Goal: Transaction & Acquisition: Purchase product/service

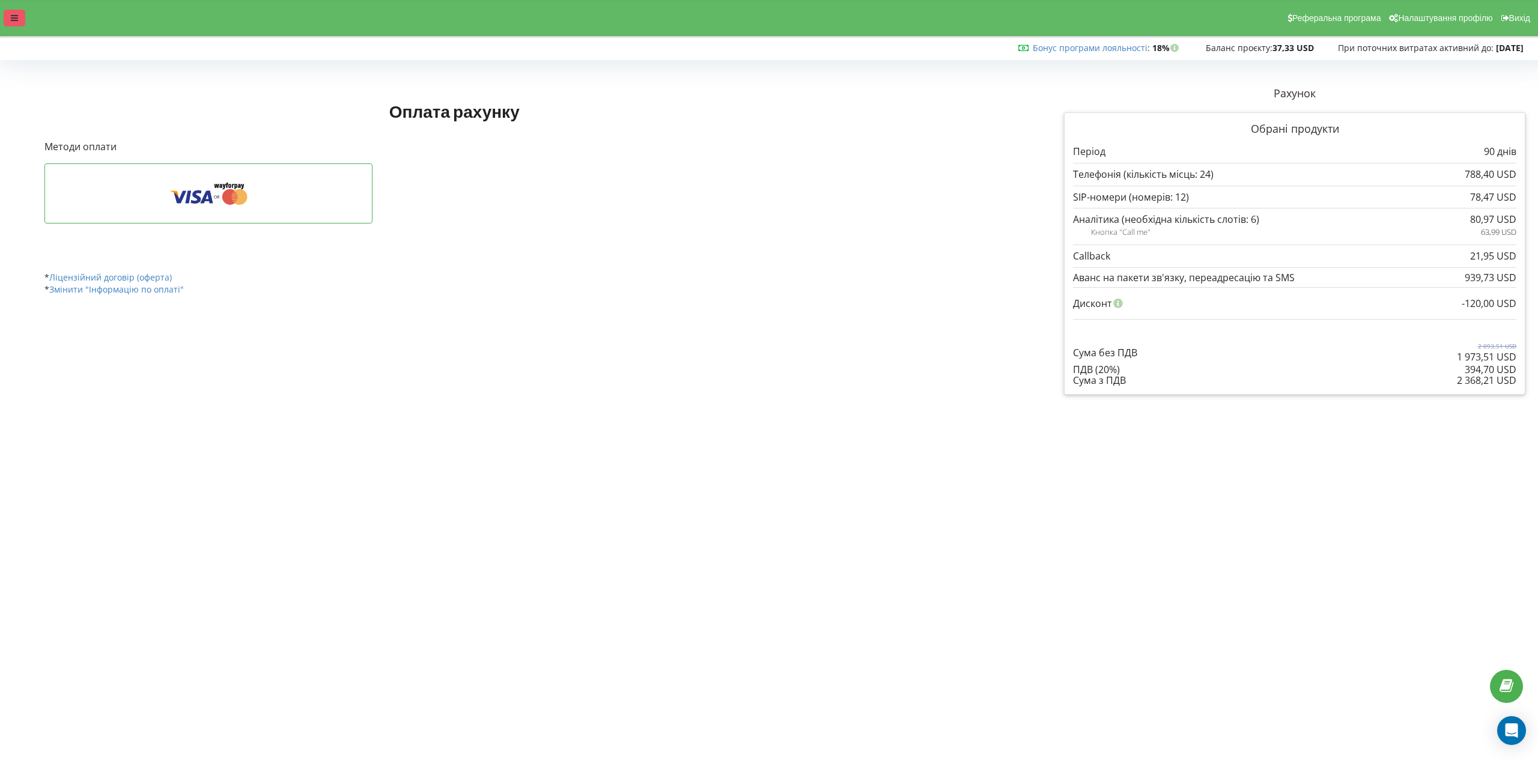
click at [16, 21] on icon at bounding box center [14, 18] width 7 height 8
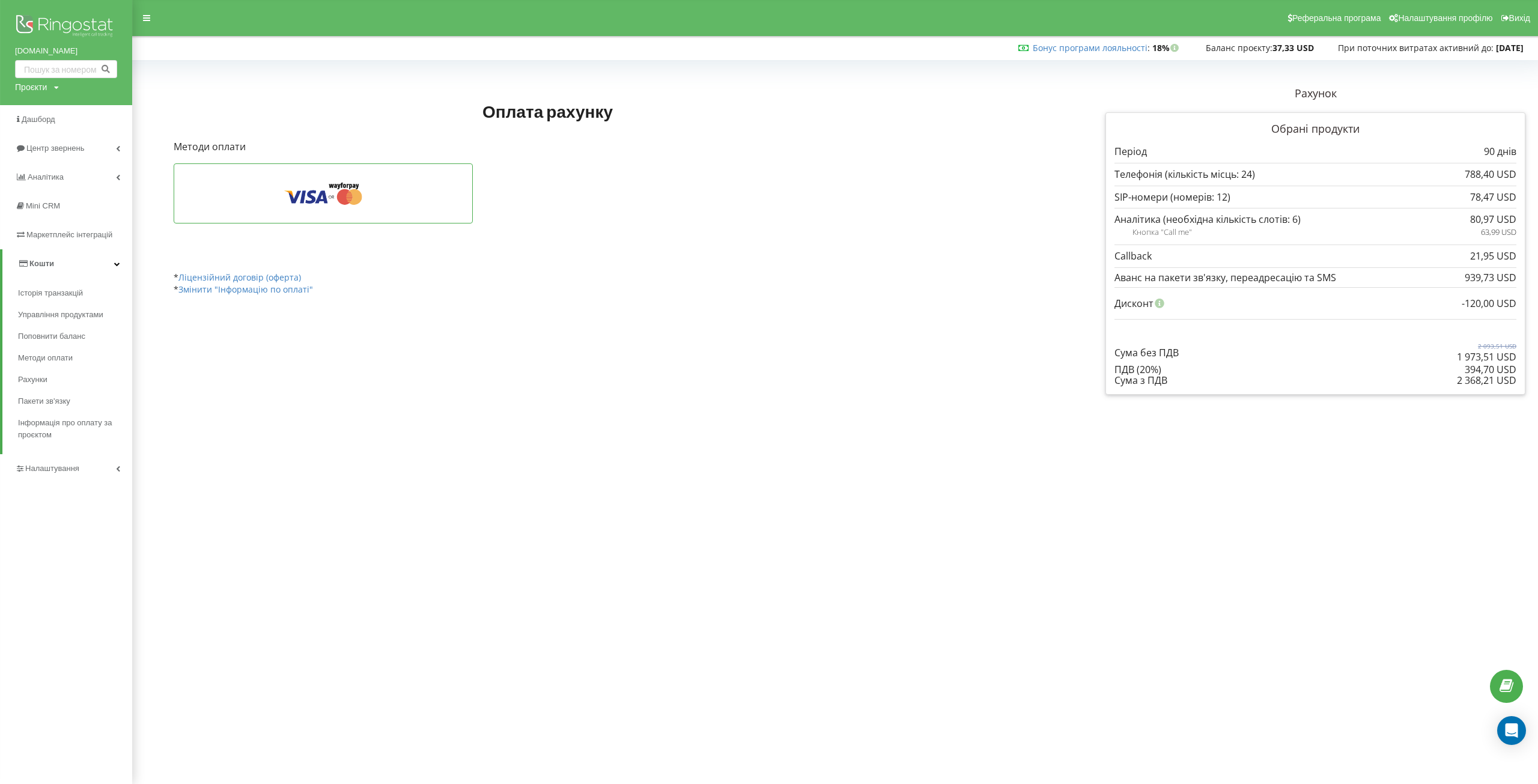
click at [59, 19] on img at bounding box center [66, 27] width 102 height 30
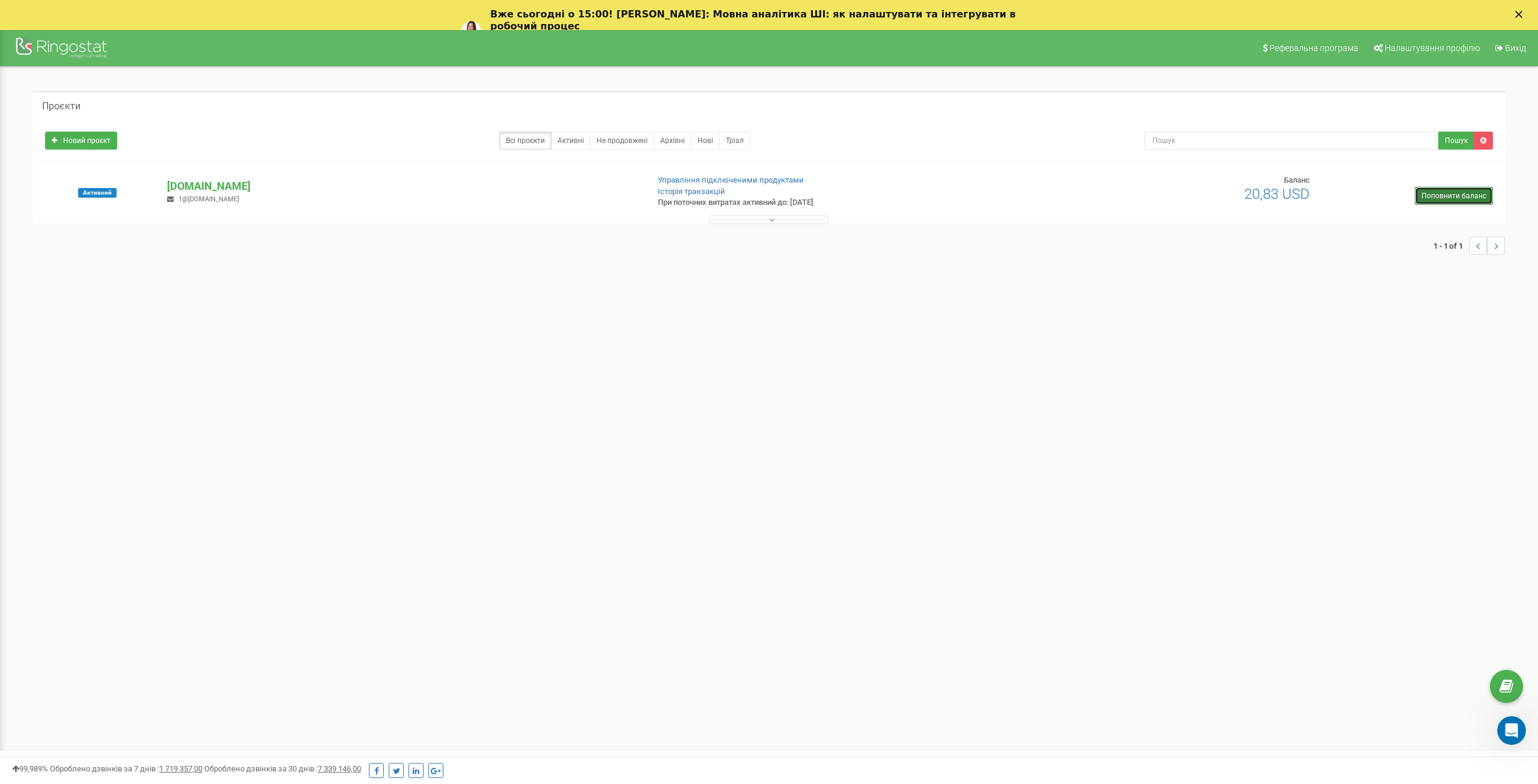
click at [1464, 193] on link "Поповнити баланс" at bounding box center [1454, 196] width 78 height 18
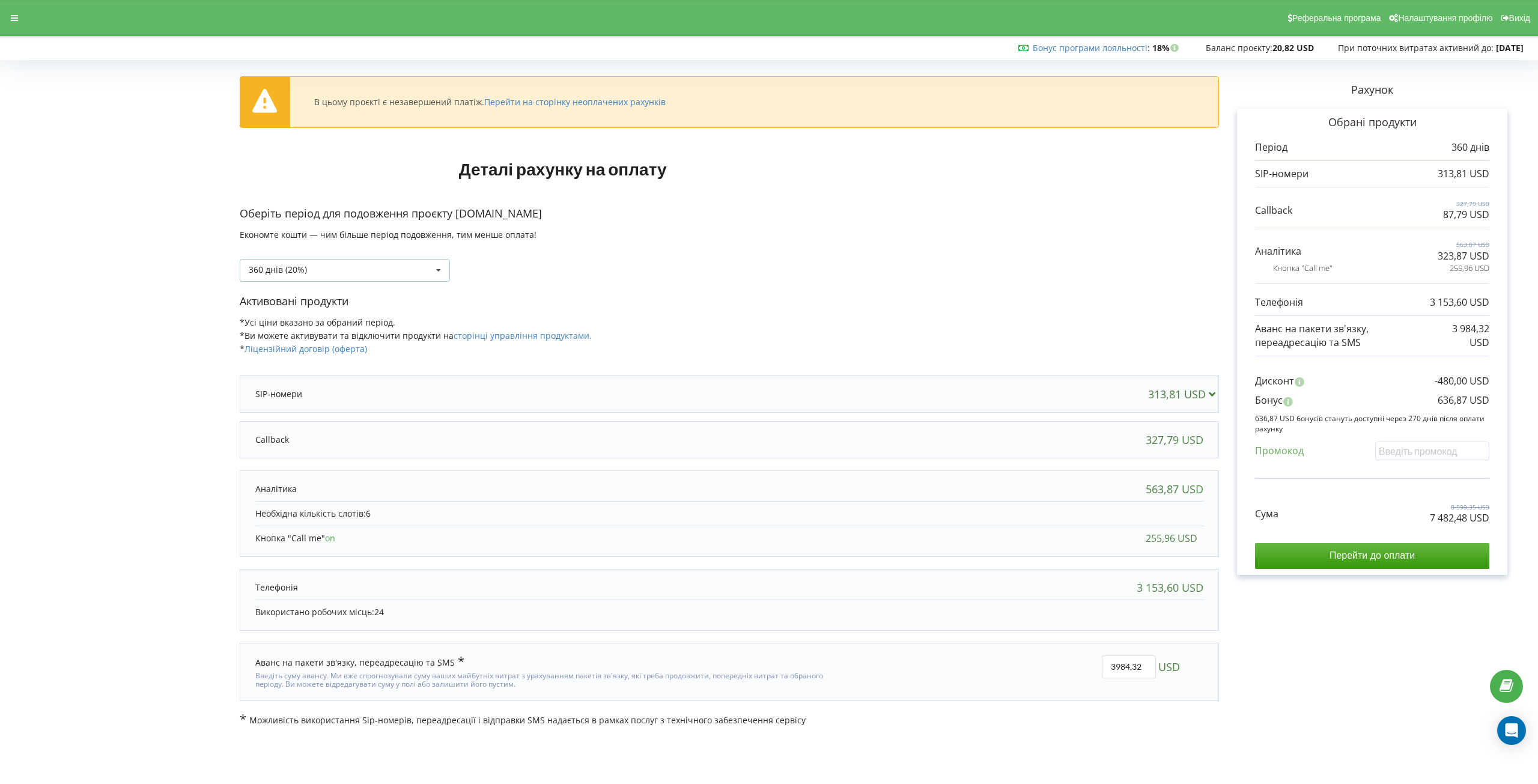
click at [411, 271] on div "360 днів (20%) Поповнити баланс без подовження" at bounding box center [345, 270] width 210 height 23
click at [274, 318] on div "90 днів" at bounding box center [345, 314] width 209 height 22
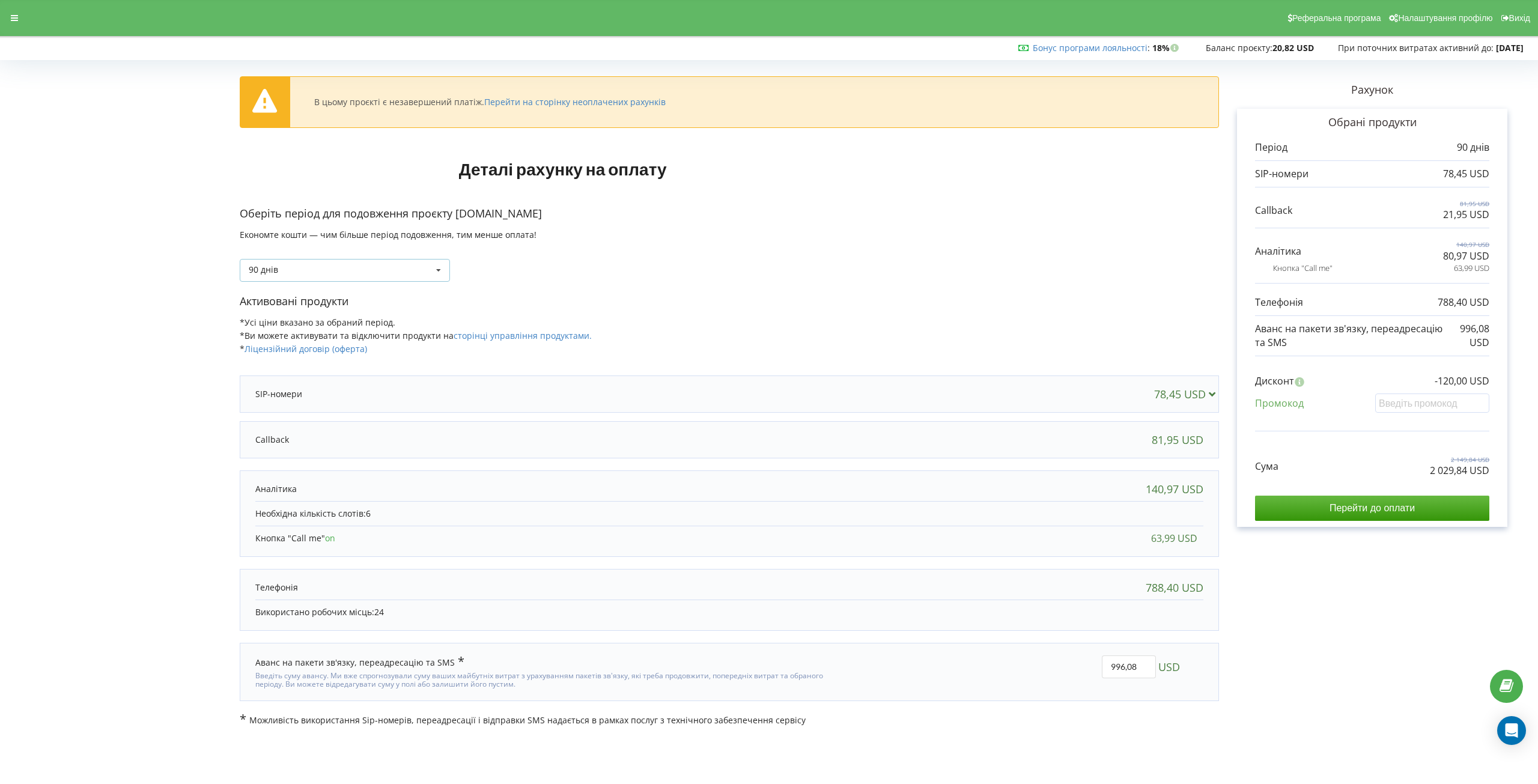
click at [412, 271] on div "90 днів Поповнити баланс без подовження" at bounding box center [345, 270] width 210 height 23
click at [372, 294] on div "Поповнити баланс без подовження" at bounding box center [345, 292] width 209 height 22
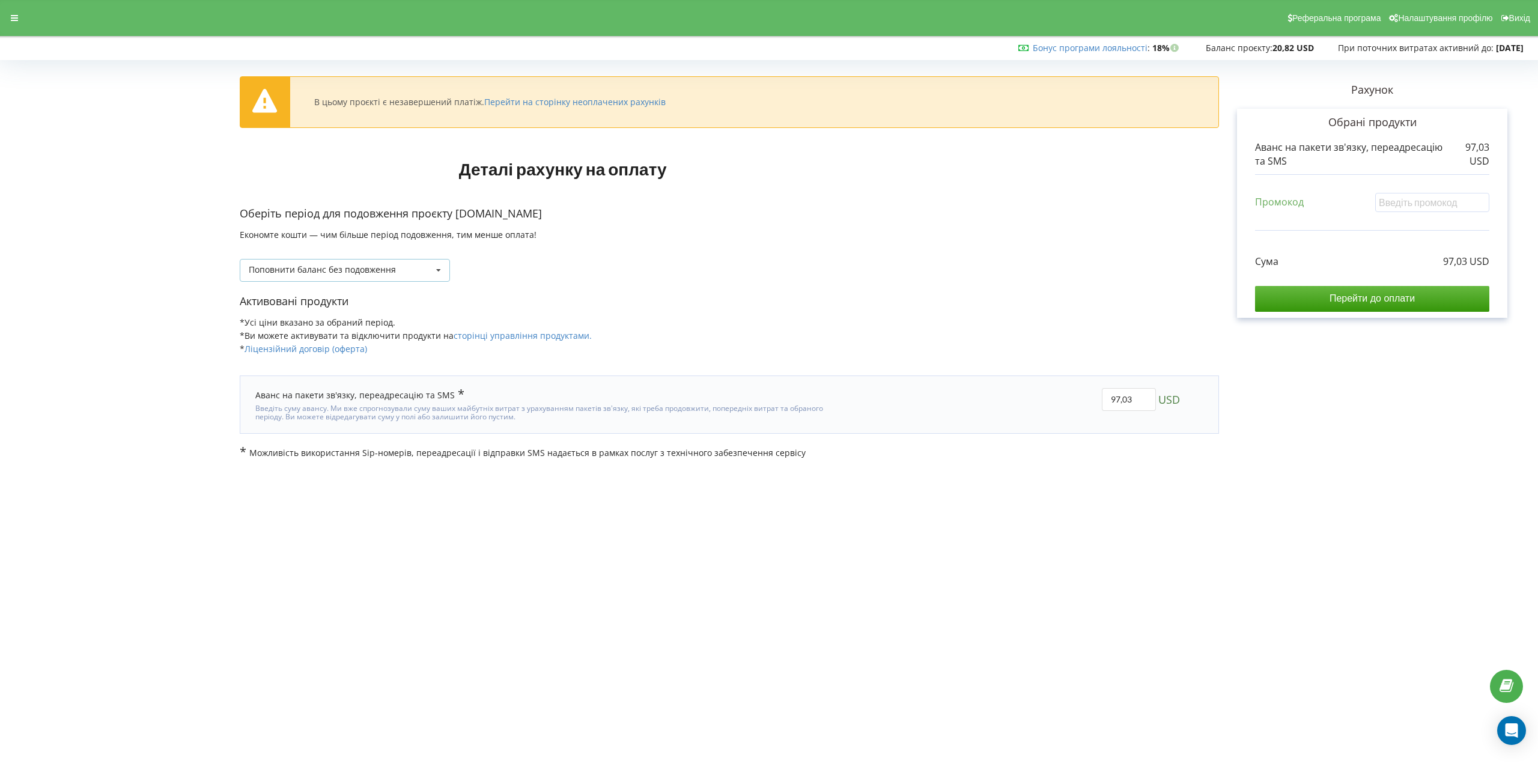
click at [438, 269] on icon at bounding box center [438, 270] width 18 height 22
click at [577, 270] on div "Поповнити баланс без подовження Поповнити баланс без подовження" at bounding box center [730, 261] width 980 height 41
click at [433, 277] on icon at bounding box center [438, 270] width 18 height 22
click at [359, 307] on div "90 днів" at bounding box center [345, 314] width 209 height 22
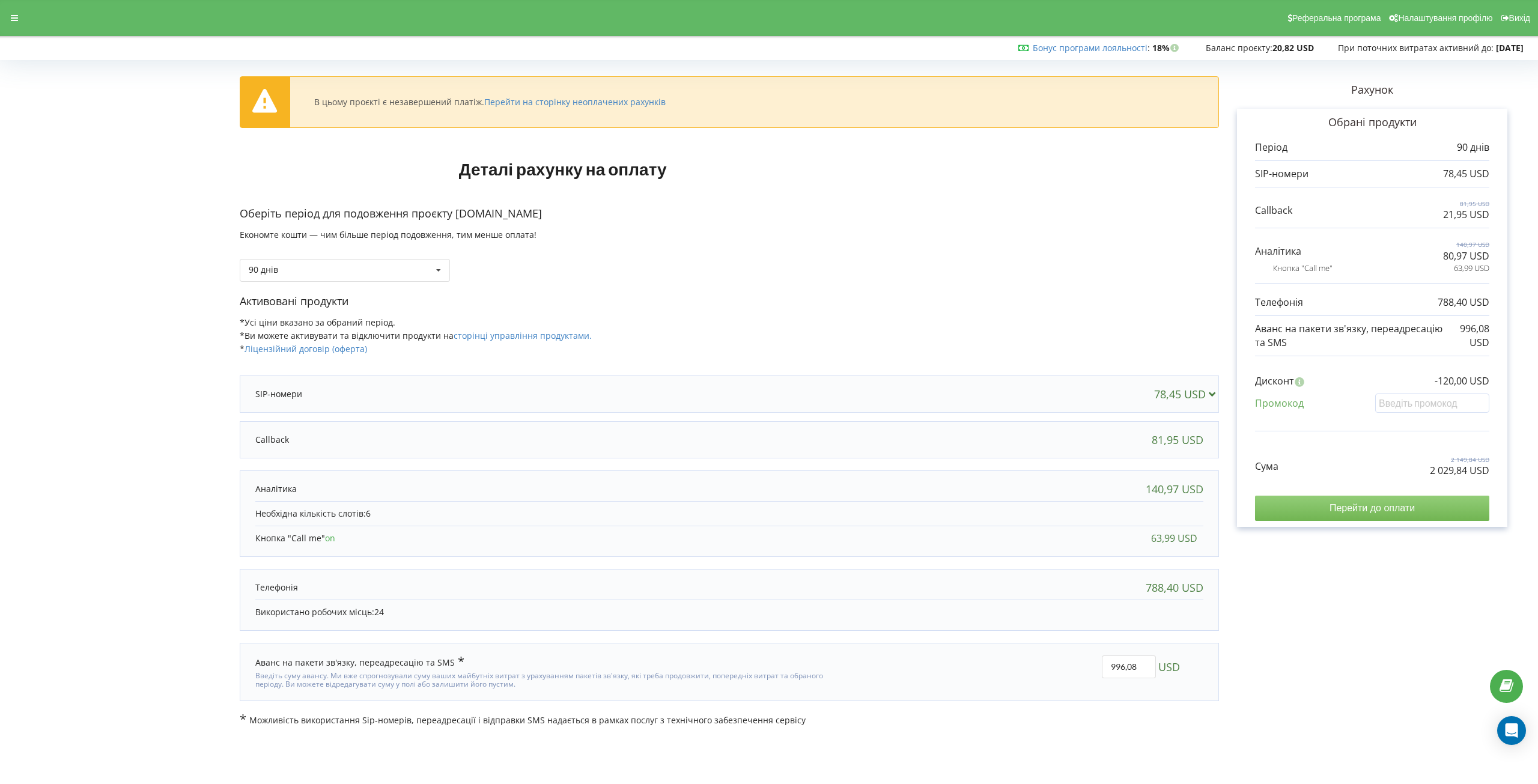
click at [1281, 515] on input "Перейти до оплати" at bounding box center [1372, 508] width 234 height 25
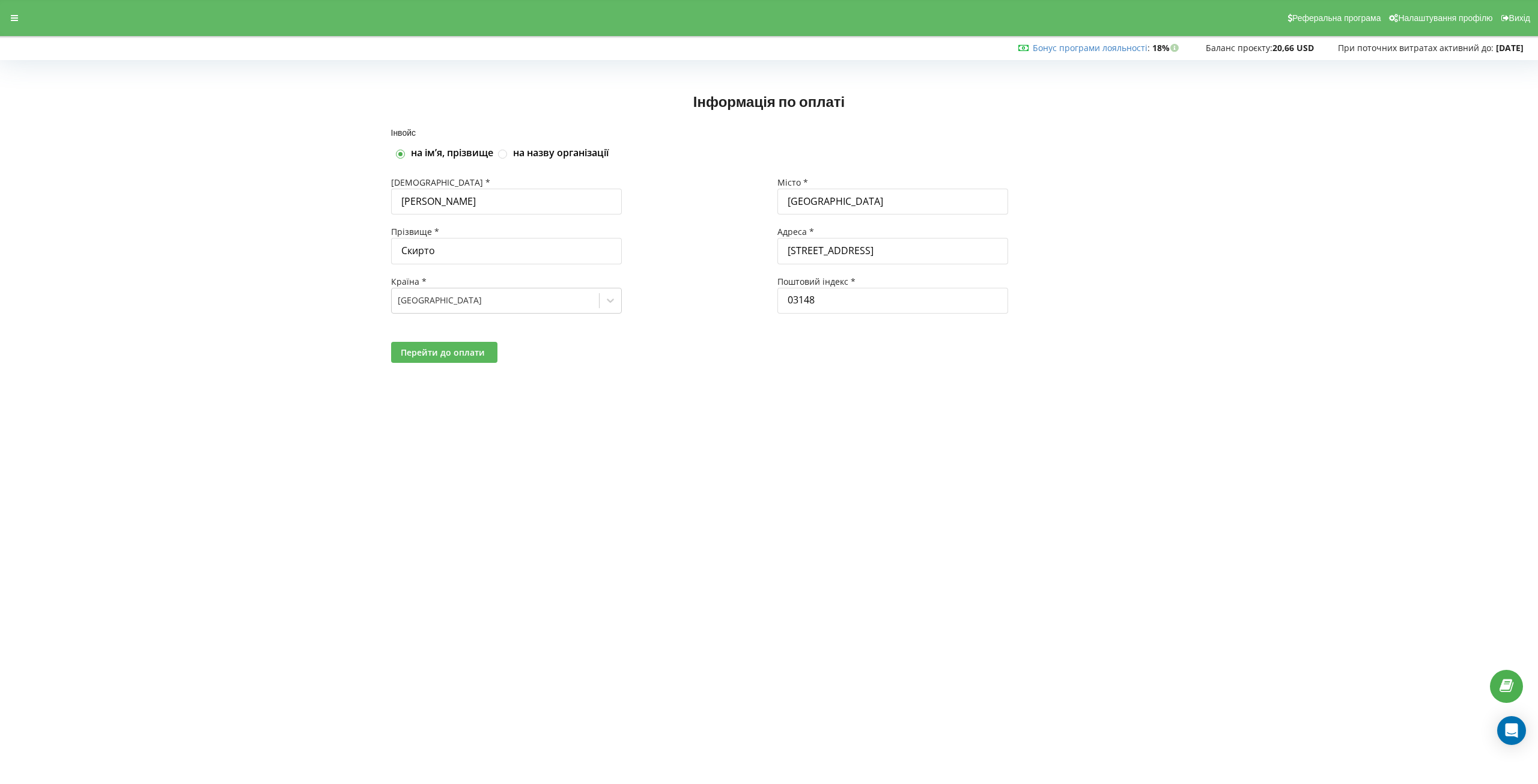
click at [467, 357] on span "Перейти до оплати" at bounding box center [443, 352] width 84 height 11
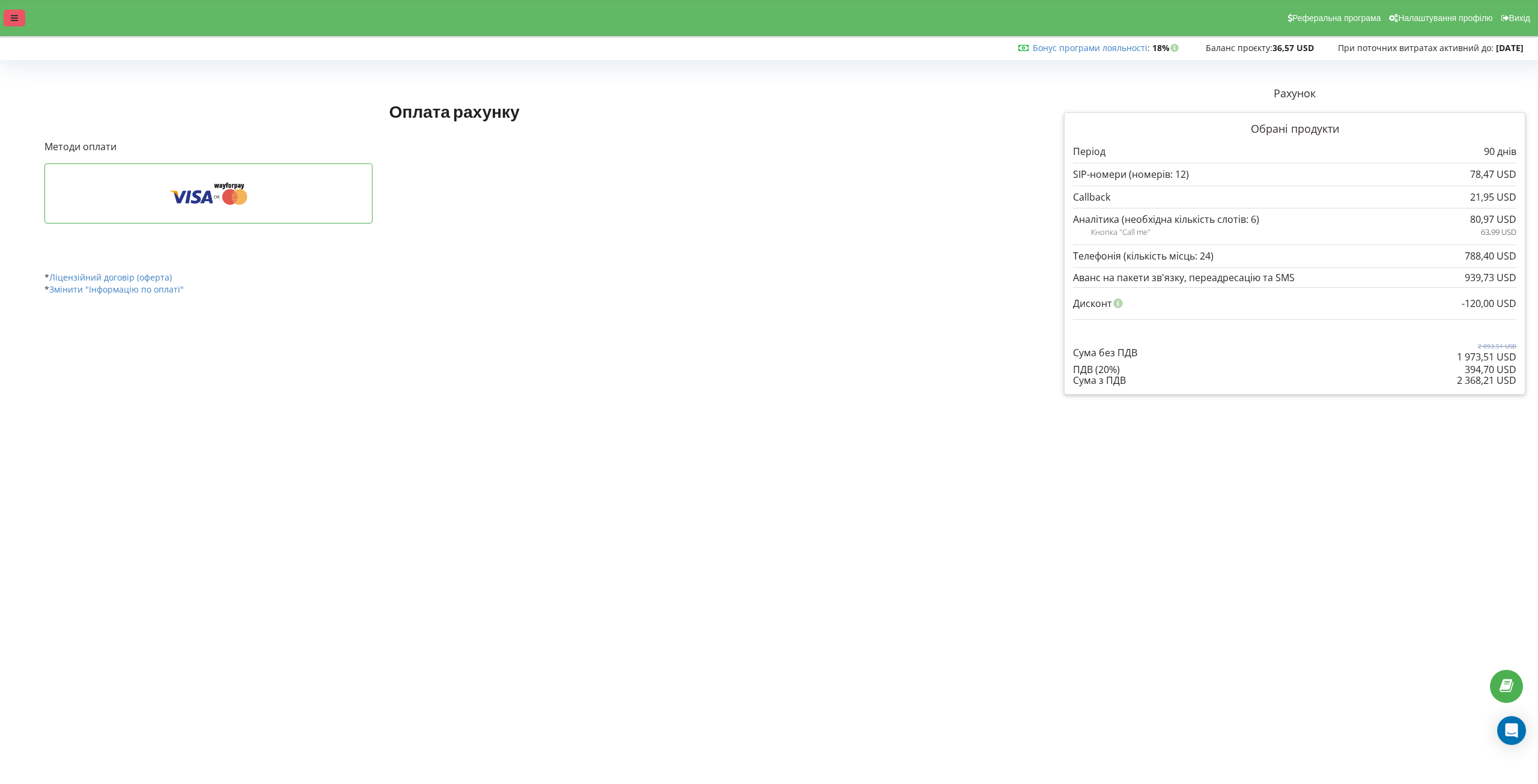
click at [18, 21] on div at bounding box center [14, 18] width 21 height 17
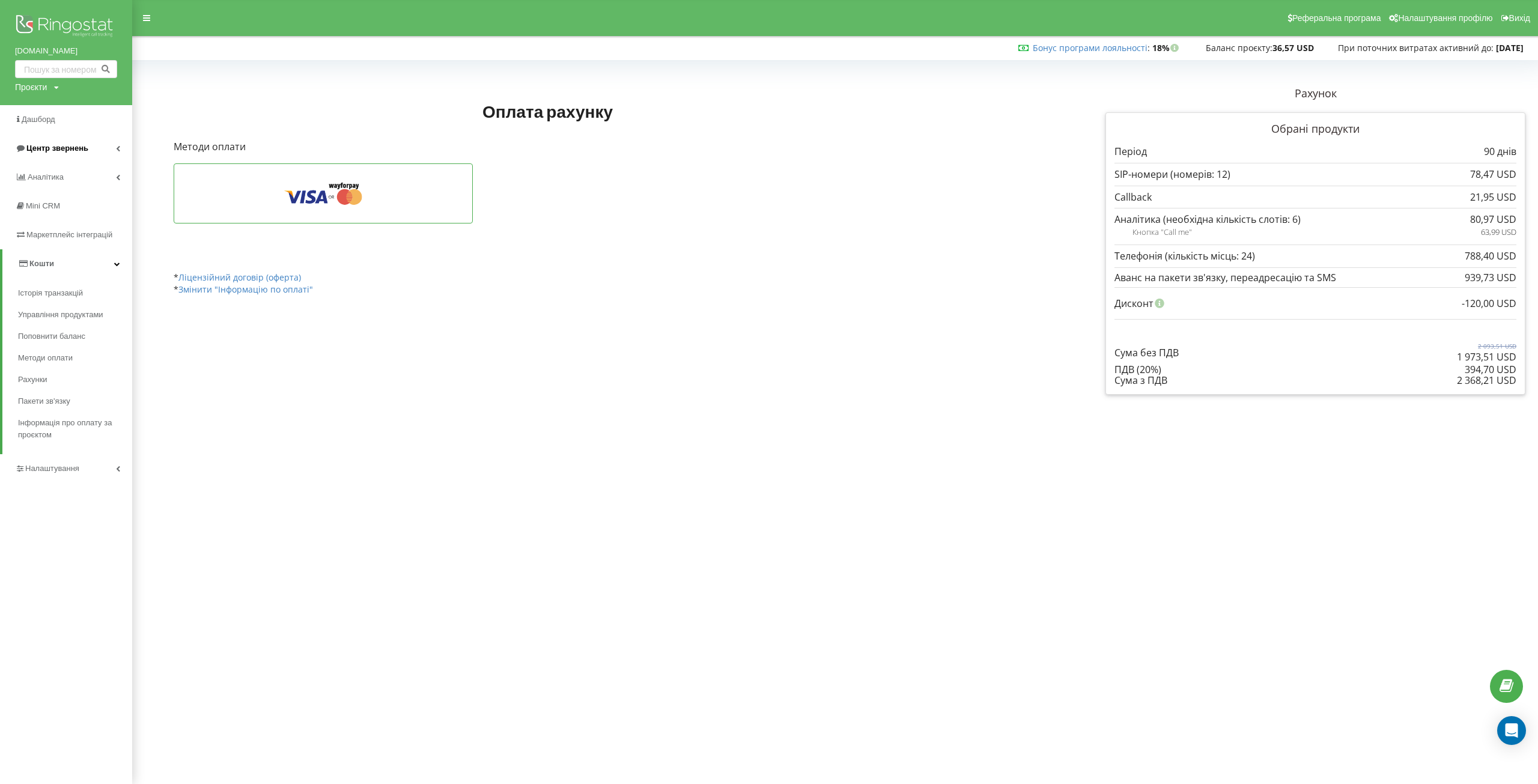
click at [68, 150] on span "Центр звернень" at bounding box center [57, 148] width 62 height 9
click at [65, 253] on span "Дзвінки в реальному часі" at bounding box center [65, 260] width 94 height 24
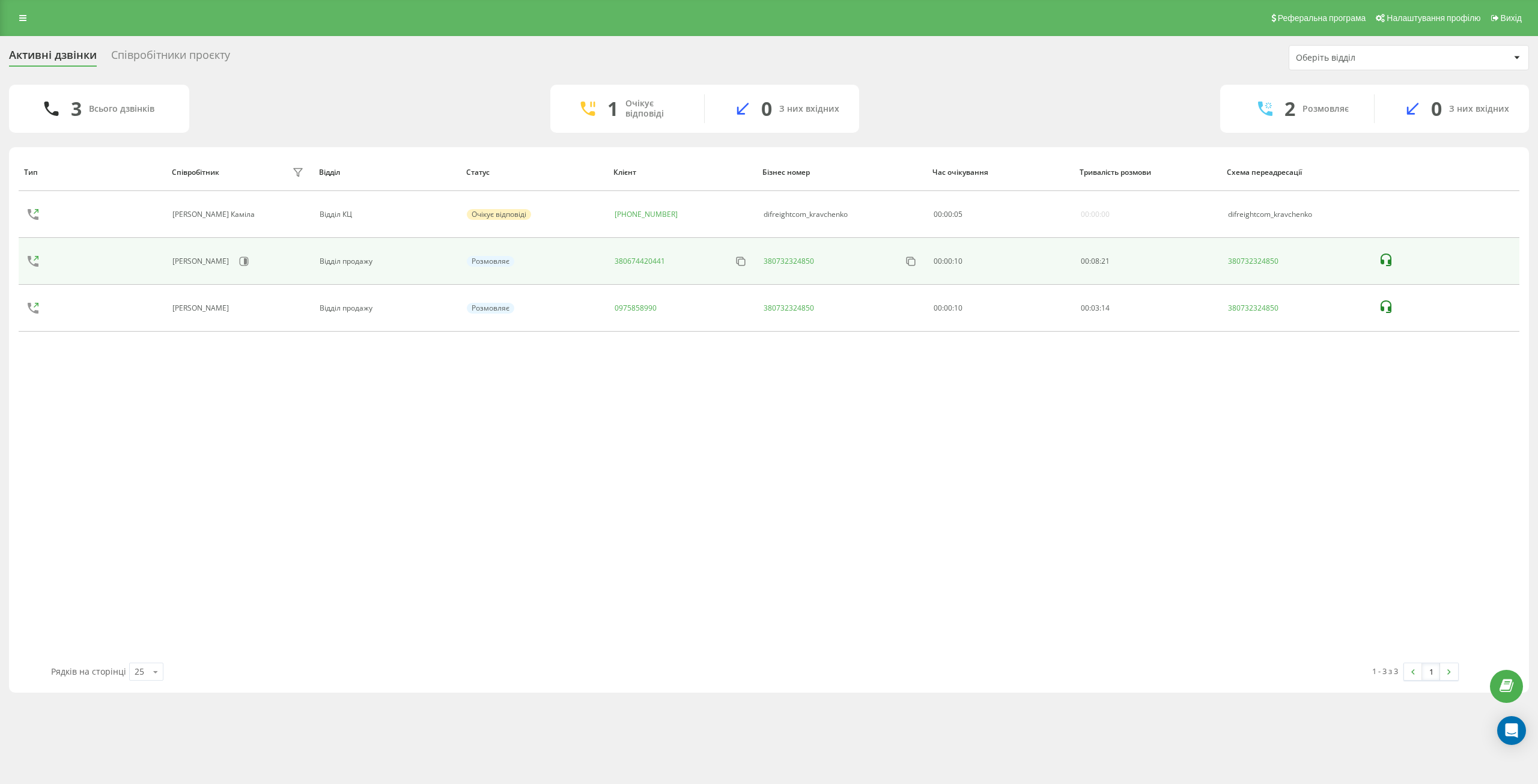
click at [1385, 255] on icon at bounding box center [1386, 260] width 14 height 14
click at [1388, 264] on icon at bounding box center [1386, 260] width 14 height 14
